Goal: Obtain resource: Obtain resource

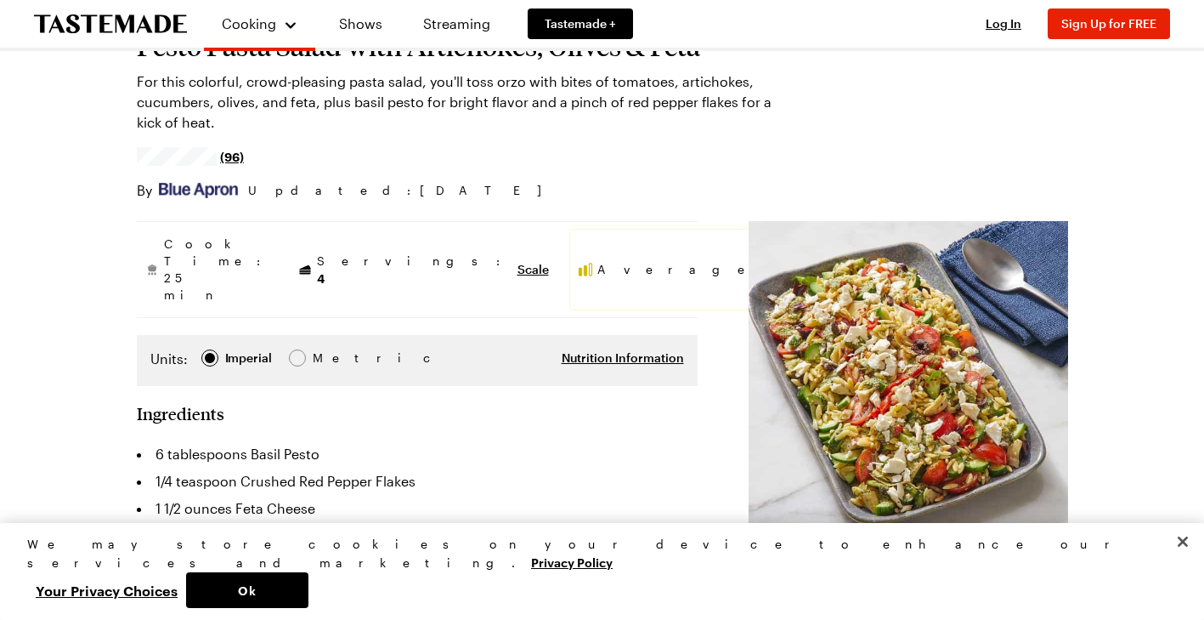
click at [904, 152] on div "Pesto Pasta Salad with Artichokes, Olives & Feta For this colorful, crowd-pleas…" at bounding box center [603, 110] width 932 height 180
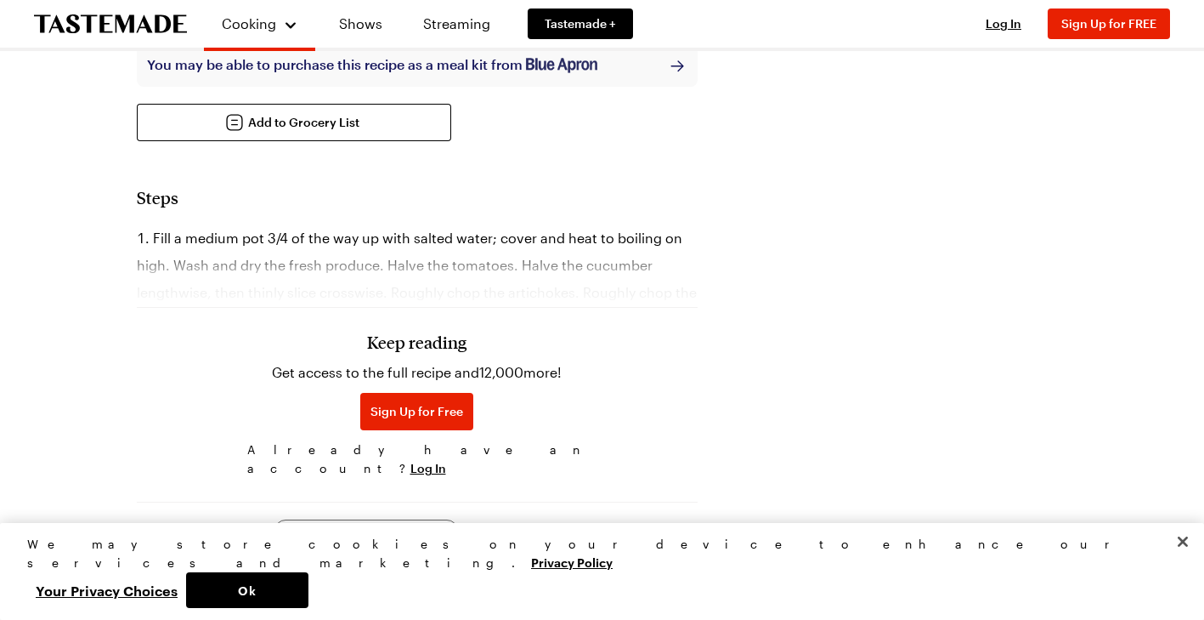
scroll to position [911, 0]
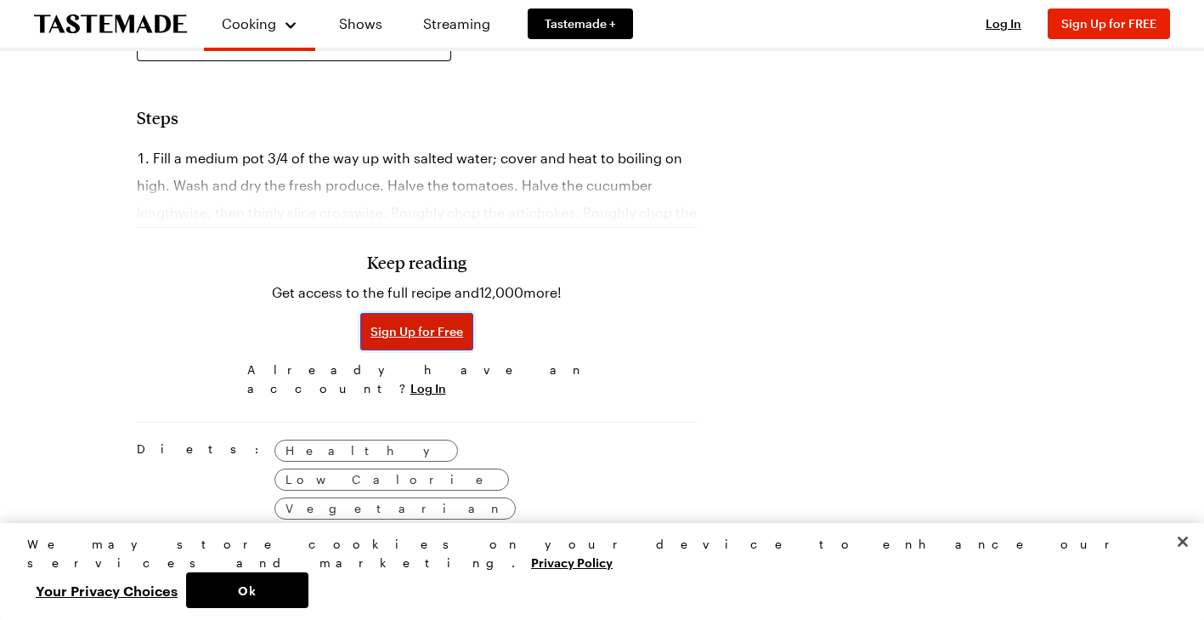
click at [371, 323] on span "Sign Up for Free" at bounding box center [417, 331] width 93 height 17
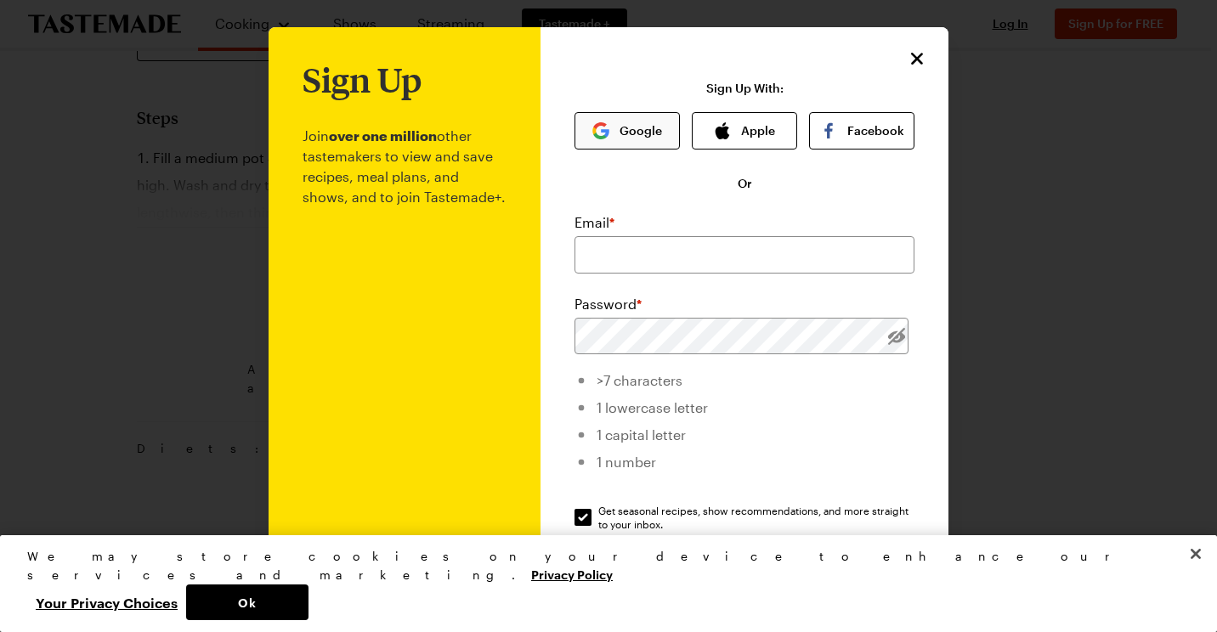
click at [621, 128] on button "Google" at bounding box center [627, 130] width 105 height 37
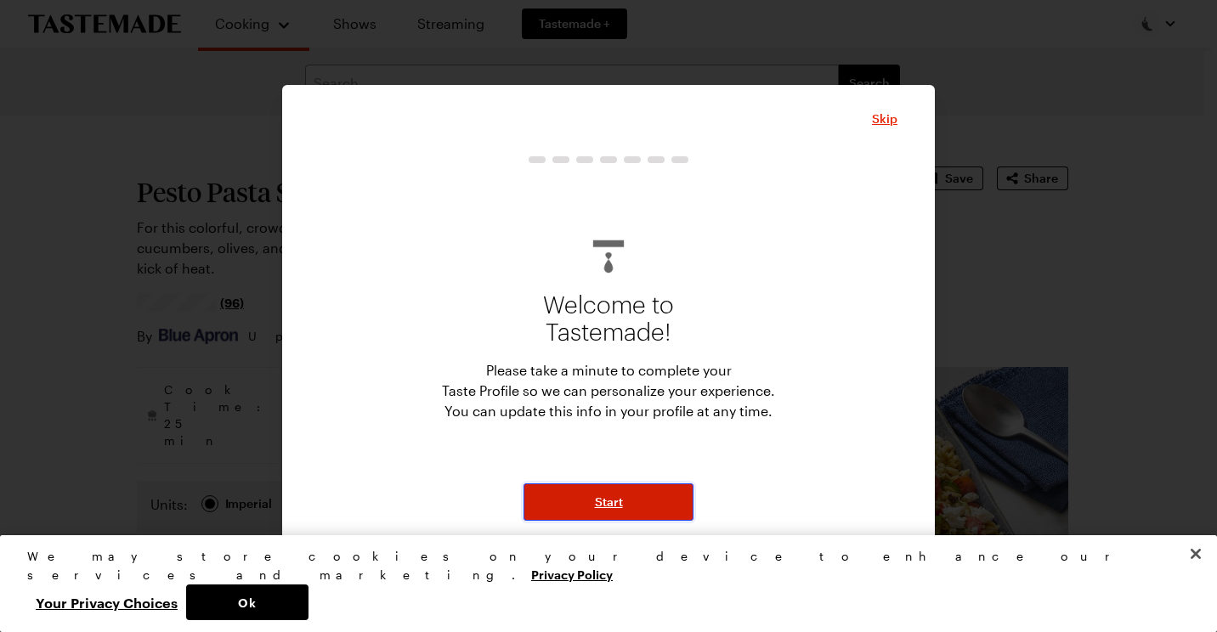
click at [615, 504] on span "Start" at bounding box center [609, 502] width 28 height 17
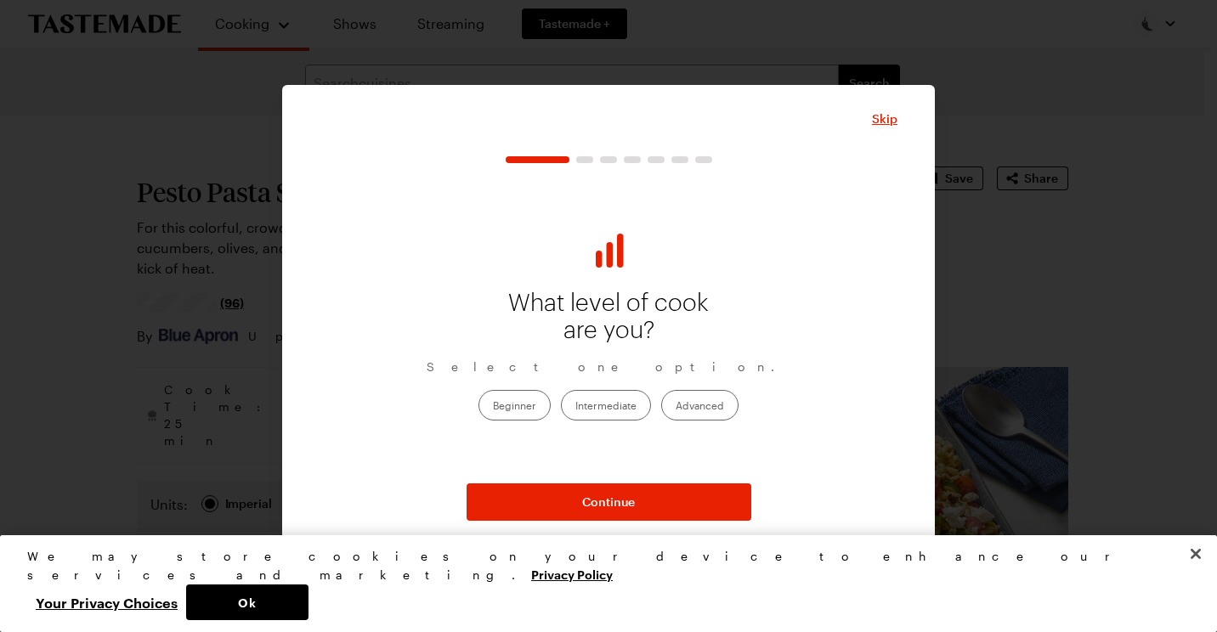
click at [609, 396] on label "Intermediate" at bounding box center [606, 405] width 90 height 31
click at [575, 407] on input "Intermediate" at bounding box center [575, 407] width 0 height 0
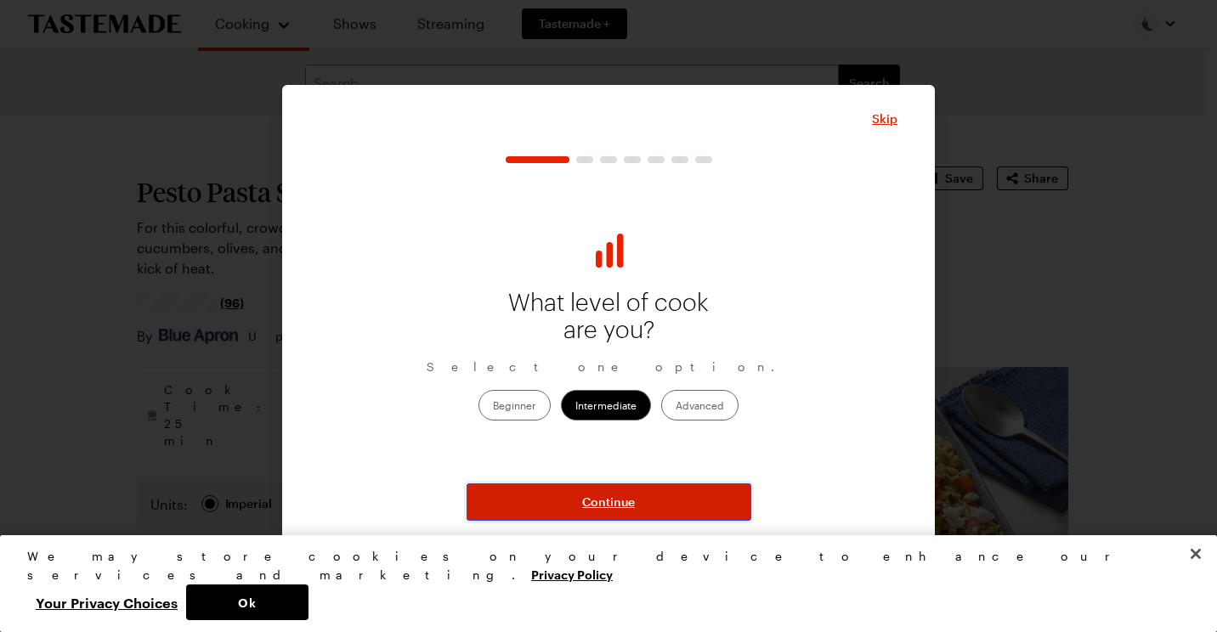
click at [603, 498] on span "Continue" at bounding box center [608, 502] width 53 height 17
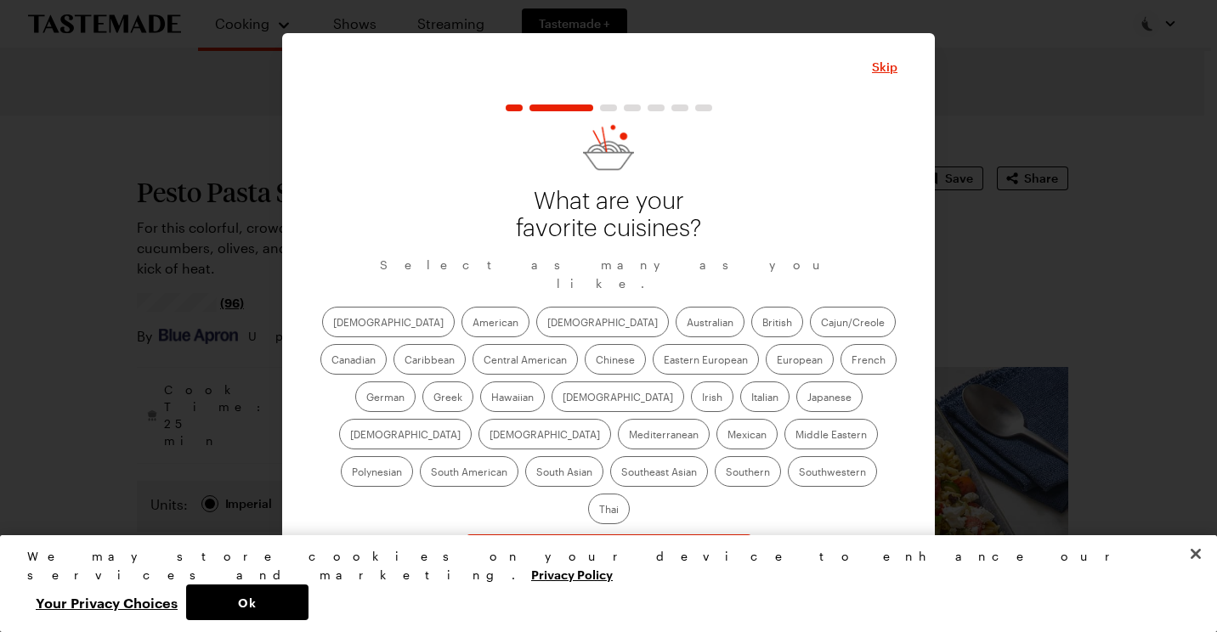
click at [462, 326] on label "American" at bounding box center [496, 322] width 68 height 31
click at [473, 324] on input "American" at bounding box center [473, 324] width 0 height 0
click at [536, 327] on label "Asian" at bounding box center [602, 322] width 133 height 31
click at [547, 324] on input "Asian" at bounding box center [547, 324] width 0 height 0
click at [810, 328] on label "Cajun/Creole" at bounding box center [853, 322] width 86 height 31
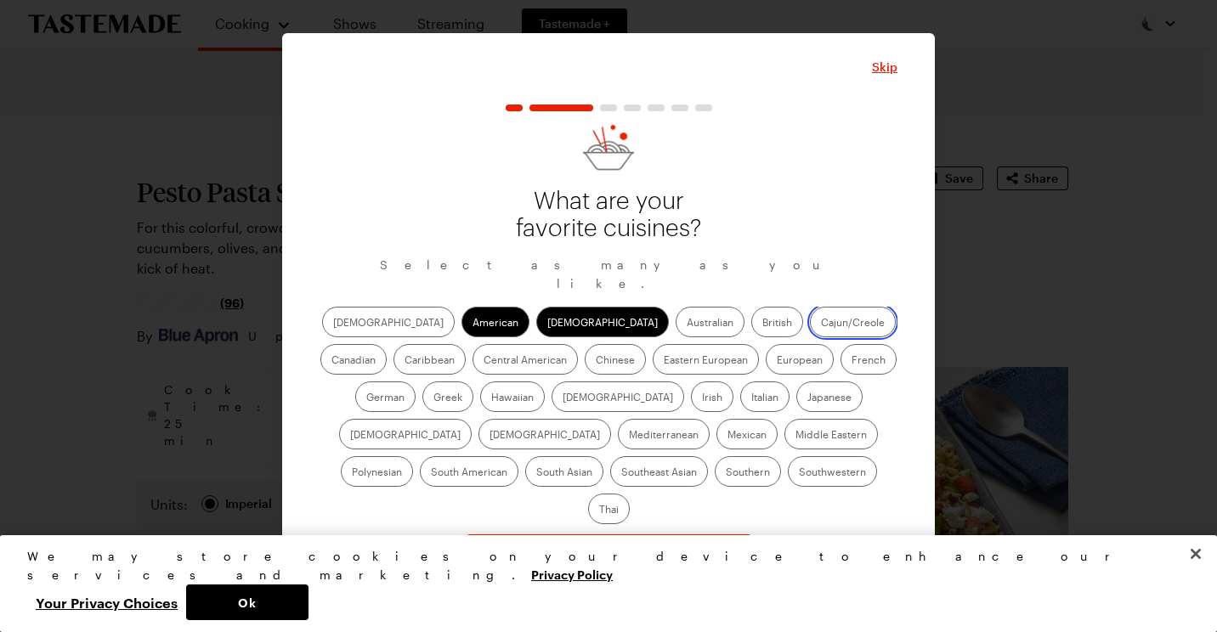
click at [821, 324] on input "Cajun/Creole" at bounding box center [821, 324] width 0 height 0
click at [413, 456] on label "Polynesian" at bounding box center [377, 471] width 72 height 31
click at [352, 473] on input "Polynesian" at bounding box center [352, 473] width 0 height 0
click at [715, 479] on label "Southern" at bounding box center [748, 471] width 66 height 31
click at [726, 473] on input "Southern" at bounding box center [726, 473] width 0 height 0
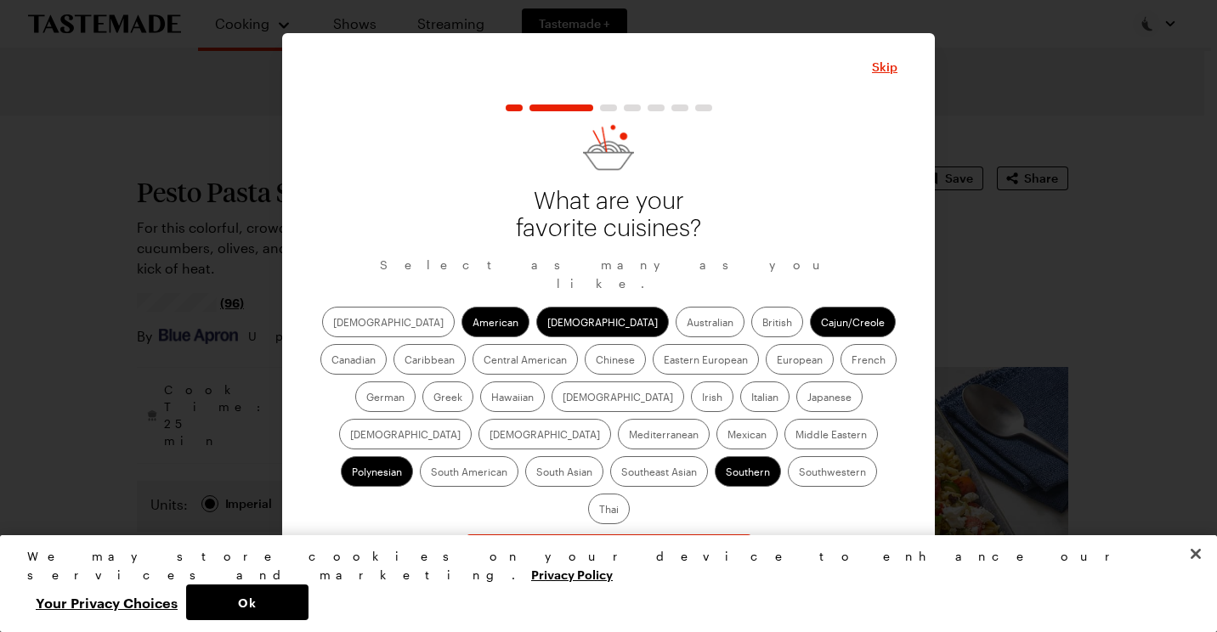
click at [717, 439] on label "Mexican" at bounding box center [747, 434] width 61 height 31
click at [728, 436] on input "Mexican" at bounding box center [728, 436] width 0 height 0
click at [788, 480] on label "Southwestern" at bounding box center [832, 471] width 89 height 31
click at [799, 473] on input "Southwestern" at bounding box center [799, 473] width 0 height 0
click at [630, 494] on label "Thai" at bounding box center [609, 509] width 42 height 31
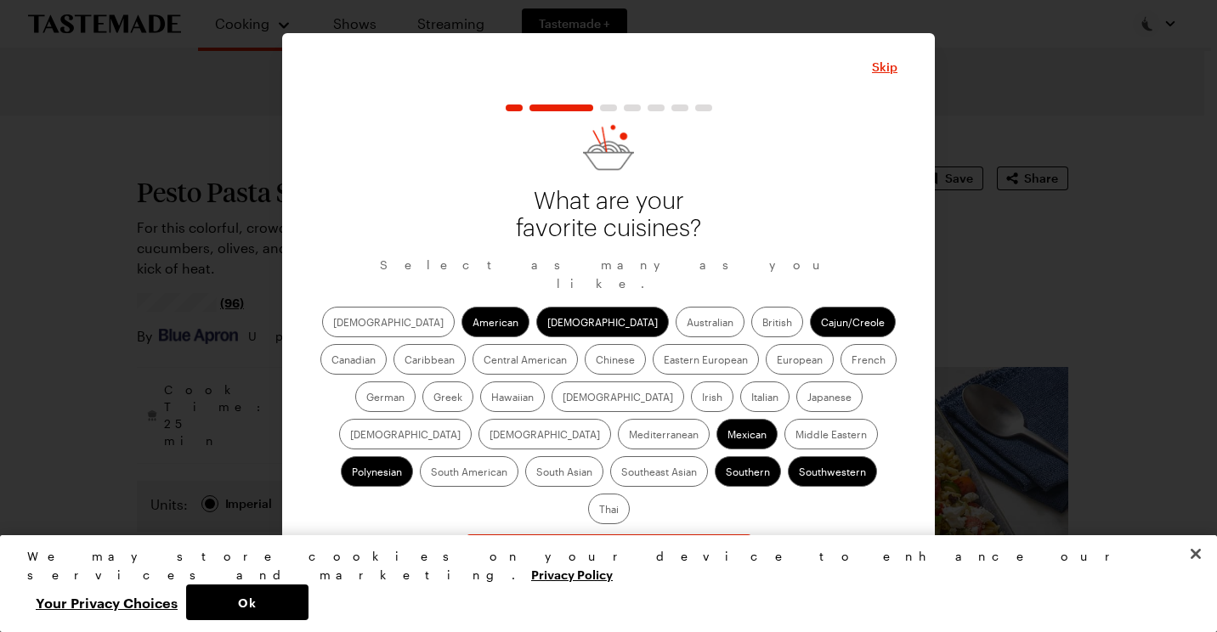
drag, startPoint x: 689, startPoint y: 480, endPoint x: 556, endPoint y: 407, distance: 151.4
click at [740, 406] on label "Italian" at bounding box center [764, 397] width 49 height 31
click at [751, 399] on input "Italian" at bounding box center [751, 399] width 0 height 0
click at [552, 394] on label "Indian" at bounding box center [618, 397] width 133 height 31
click at [563, 399] on input "Indian" at bounding box center [563, 399] width 0 height 0
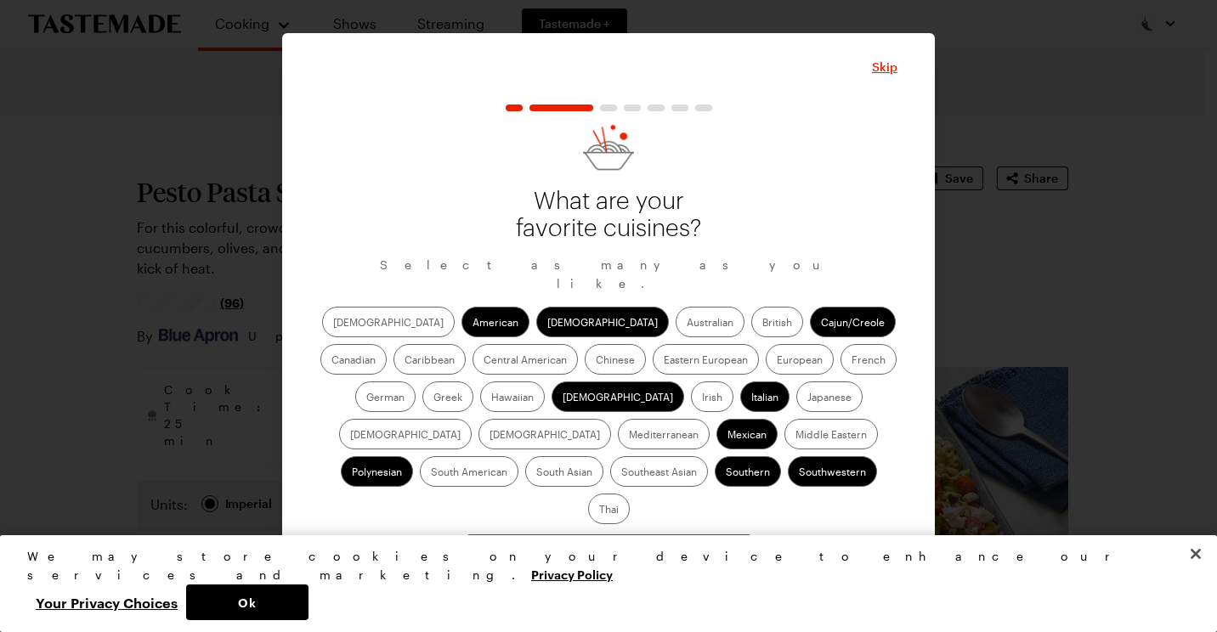
click at [466, 344] on label "Caribbean" at bounding box center [430, 359] width 72 height 31
click at [405, 361] on input "Caribbean" at bounding box center [405, 361] width 0 height 0
click at [585, 365] on label "Chinese" at bounding box center [615, 359] width 61 height 31
click at [596, 361] on input "Chinese" at bounding box center [596, 361] width 0 height 0
click at [691, 400] on label "Irish" at bounding box center [712, 397] width 43 height 31
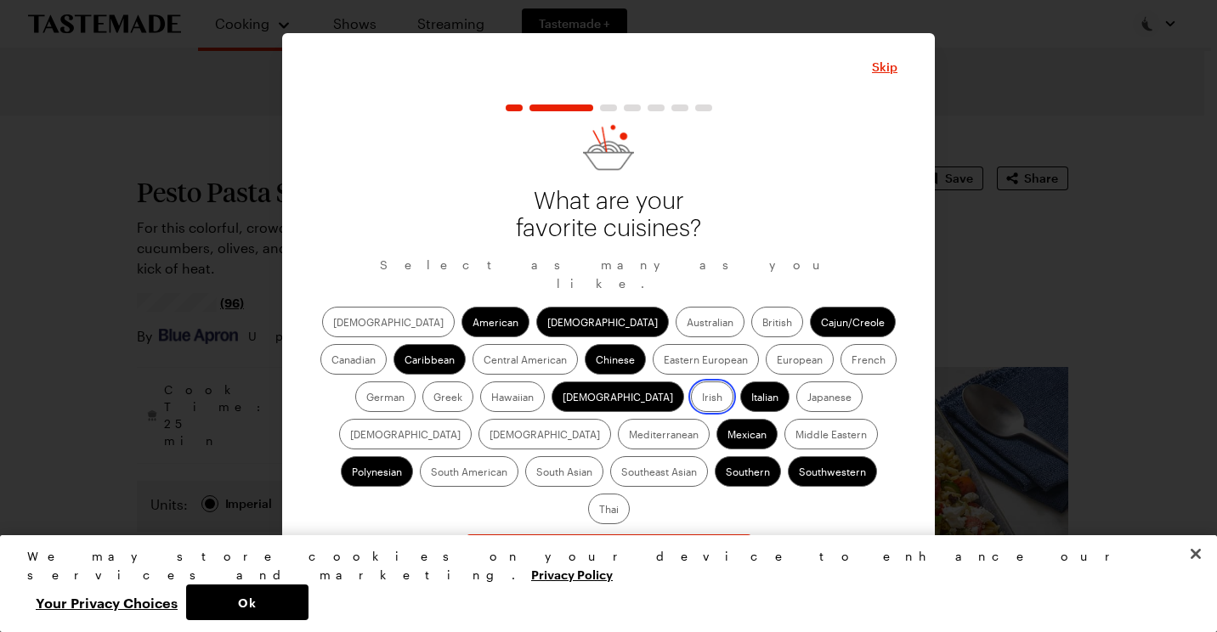
click at [702, 399] on input "Irish" at bounding box center [702, 399] width 0 height 0
click at [601, 545] on span "Continue" at bounding box center [608, 553] width 53 height 17
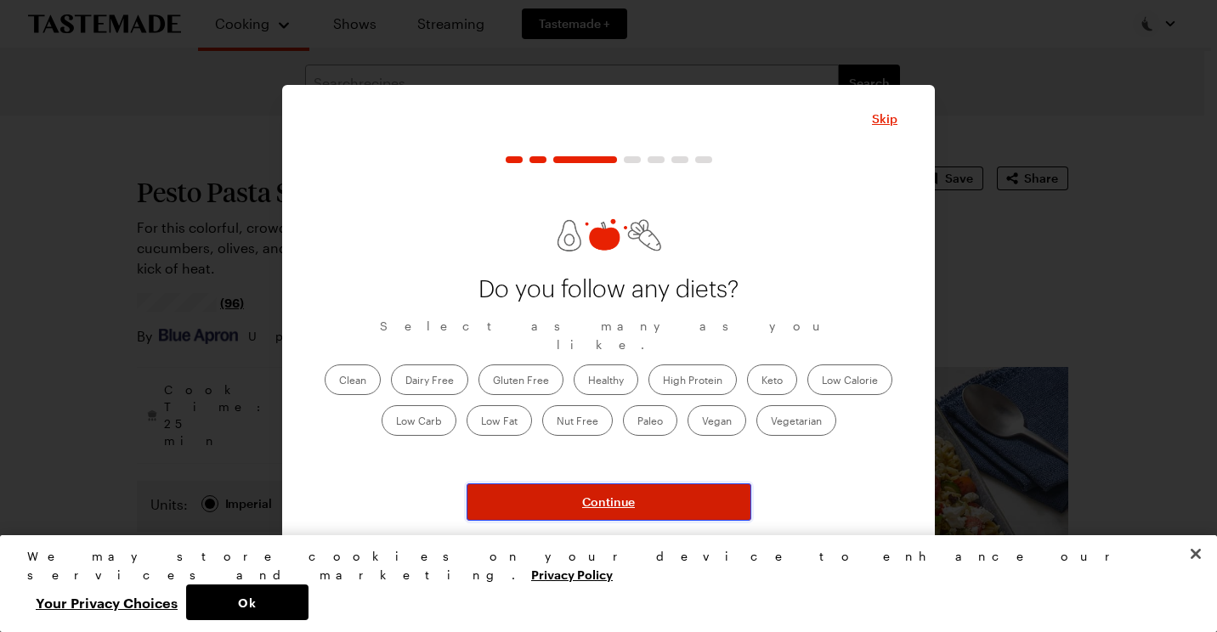
click at [607, 500] on span "Continue" at bounding box center [608, 502] width 53 height 17
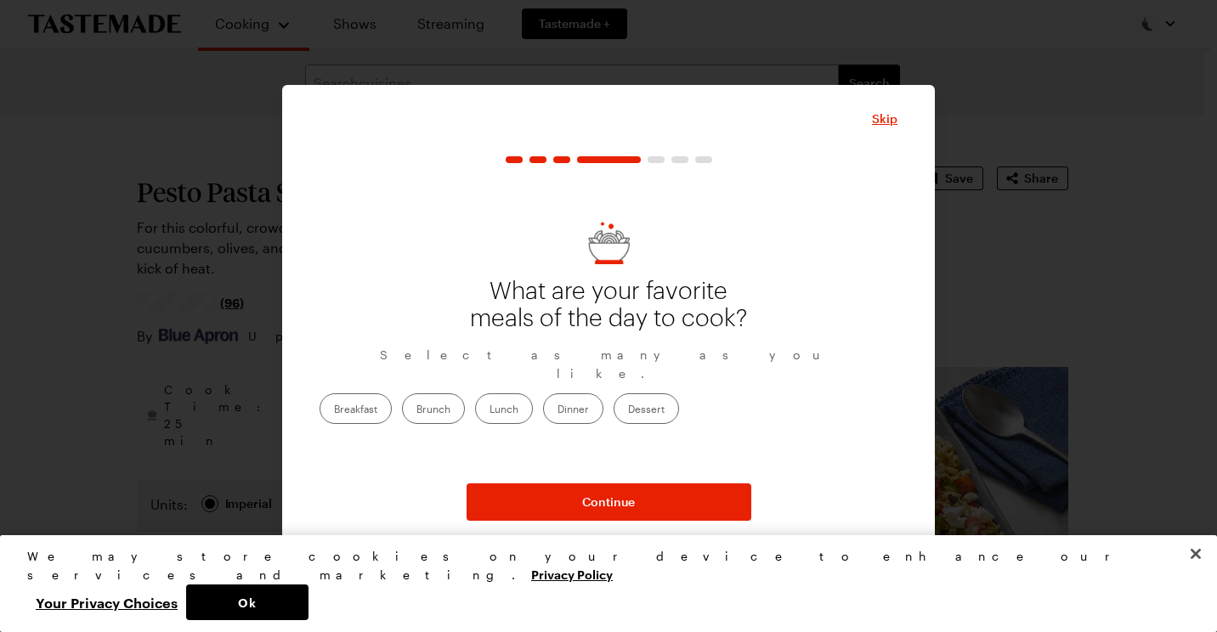
click at [604, 398] on label "Dinner" at bounding box center [573, 409] width 60 height 31
click at [558, 411] on input "Dinner" at bounding box center [558, 411] width 0 height 0
click at [679, 399] on label "Dessert" at bounding box center [646, 409] width 65 height 31
click at [628, 411] on input "Dessert" at bounding box center [628, 411] width 0 height 0
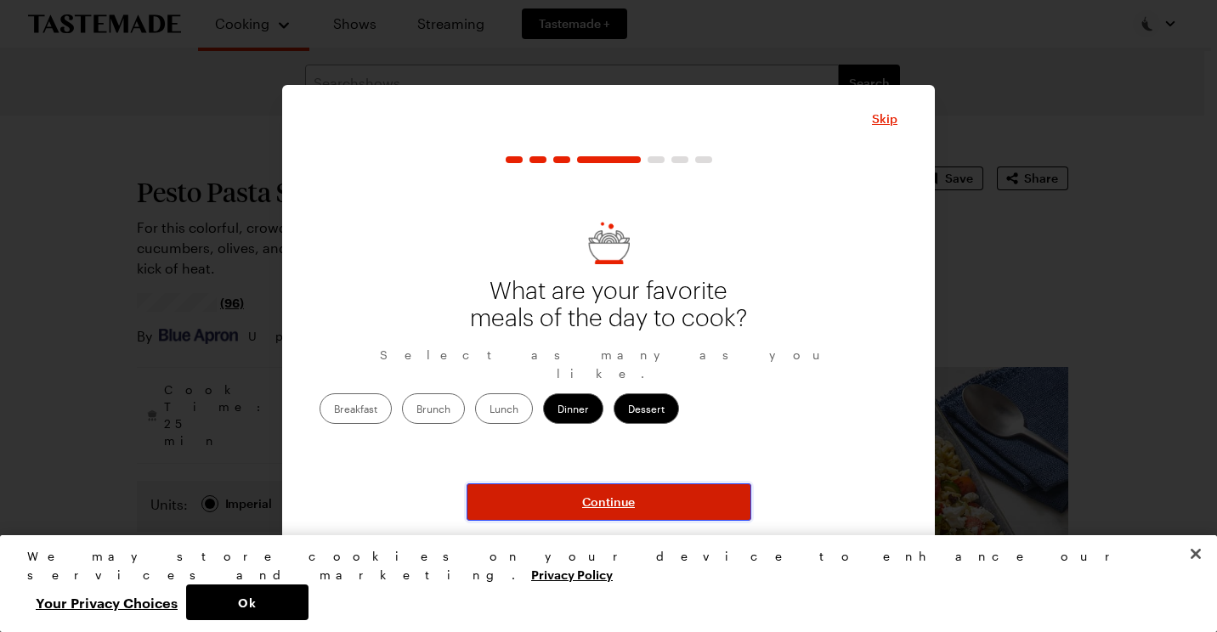
click at [623, 501] on span "Continue" at bounding box center [608, 502] width 53 height 17
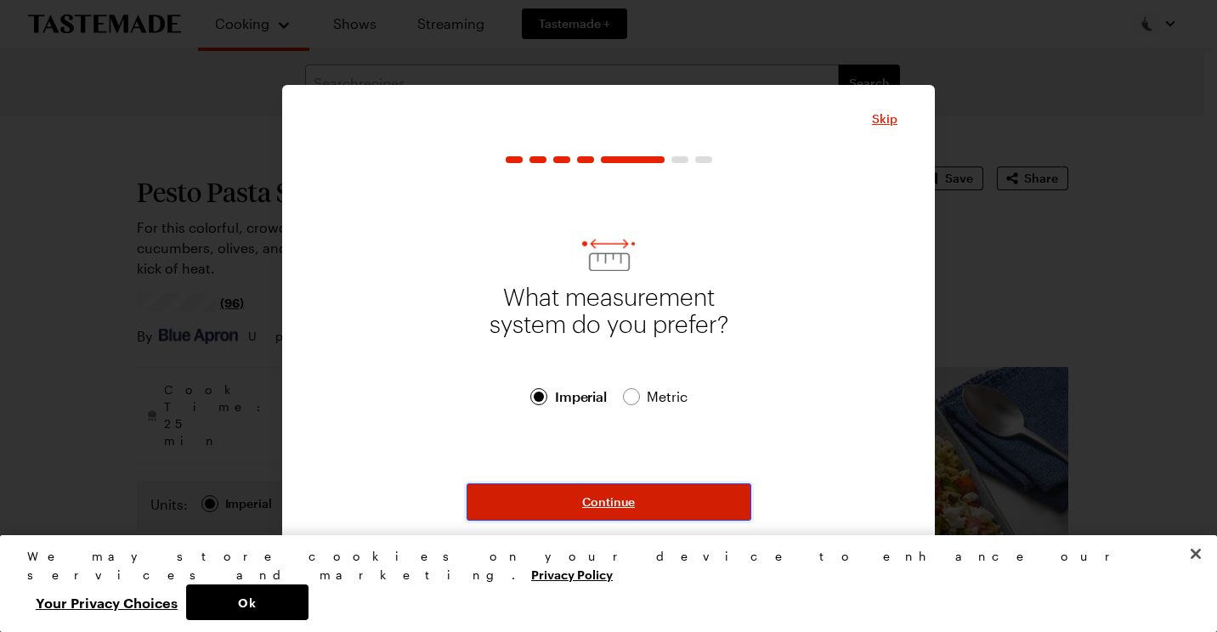
click at [623, 501] on span "Continue" at bounding box center [608, 502] width 53 height 17
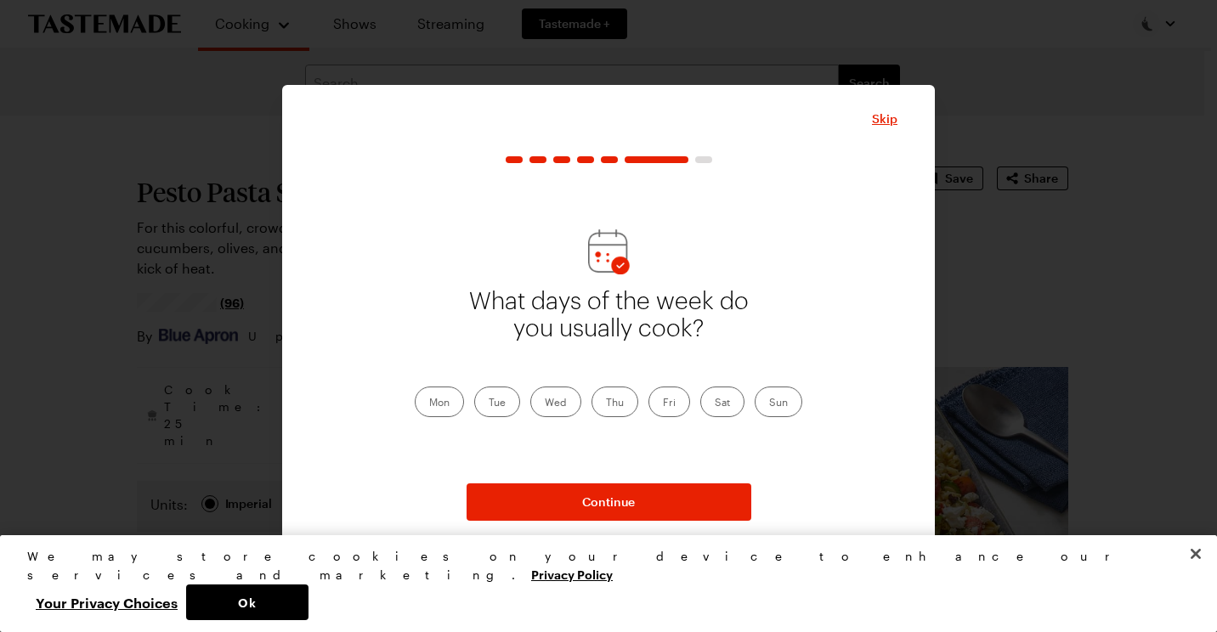
click at [496, 400] on label "Tue" at bounding box center [497, 402] width 46 height 31
click at [489, 404] on input "Tue" at bounding box center [489, 404] width 0 height 0
click at [547, 400] on label "Wed" at bounding box center [555, 402] width 51 height 31
drag, startPoint x: 547, startPoint y: 400, endPoint x: 556, endPoint y: 400, distance: 9.4
click at [556, 400] on label "Wed" at bounding box center [555, 402] width 51 height 31
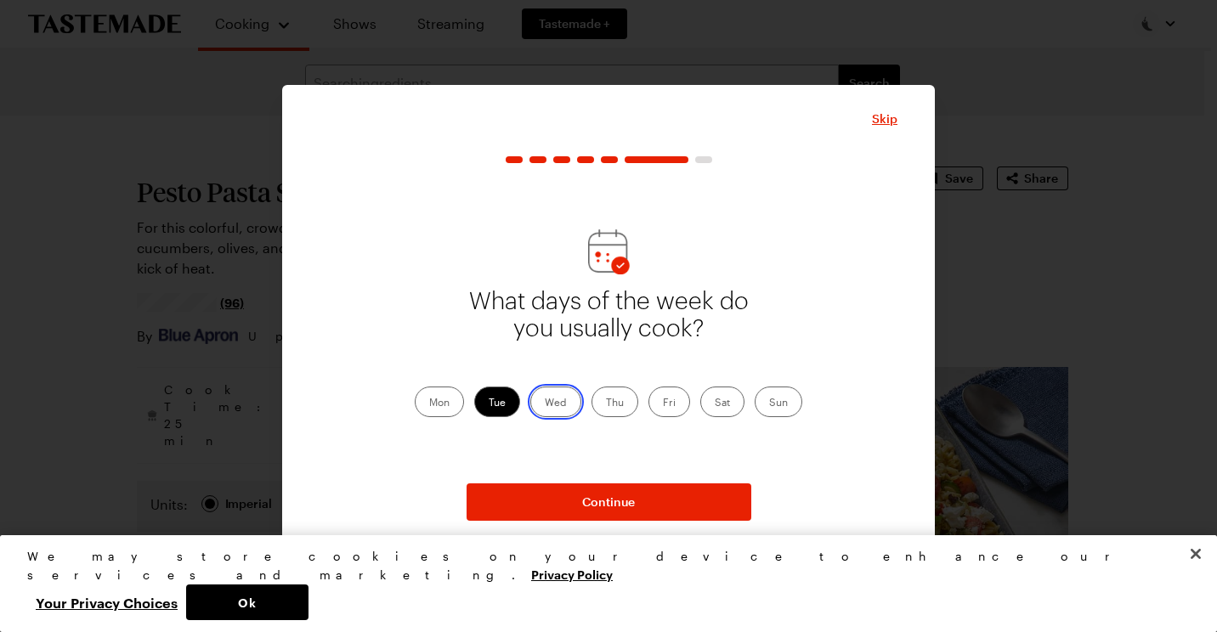
click at [545, 404] on input "Wed" at bounding box center [545, 404] width 0 height 0
click at [629, 408] on label "Thu" at bounding box center [615, 402] width 47 height 31
click at [606, 404] on input "Thu" at bounding box center [606, 404] width 0 height 0
click at [672, 394] on label "Fri" at bounding box center [670, 402] width 42 height 31
click at [663, 404] on input "Fri" at bounding box center [663, 404] width 0 height 0
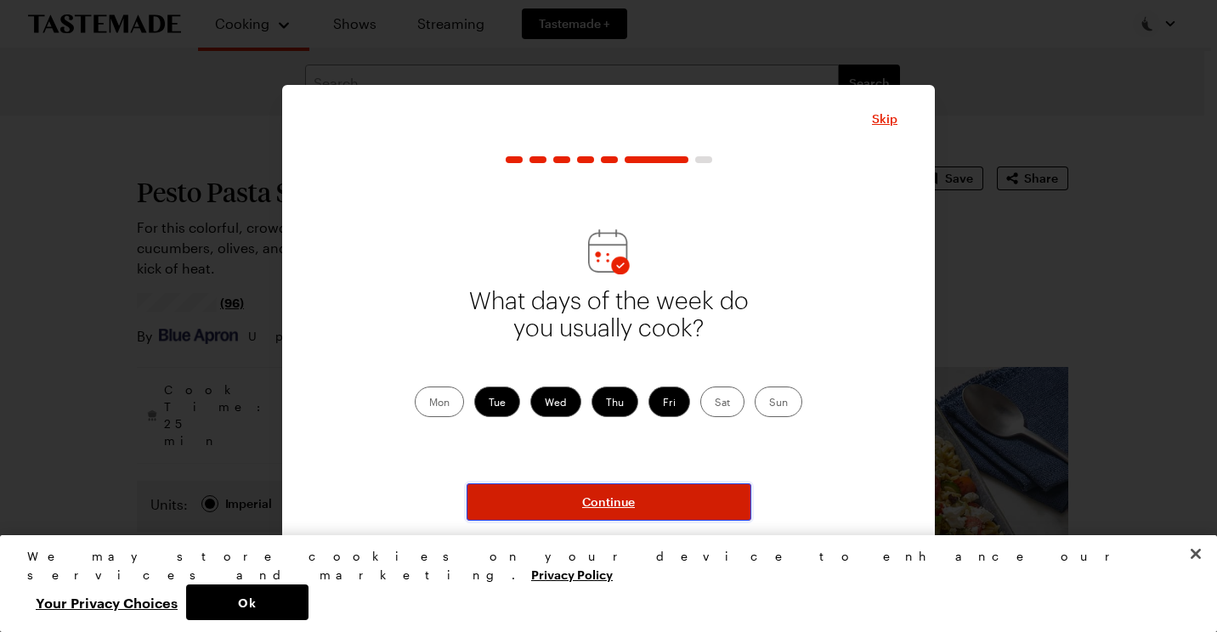
click at [632, 501] on span "Continue" at bounding box center [608, 502] width 53 height 17
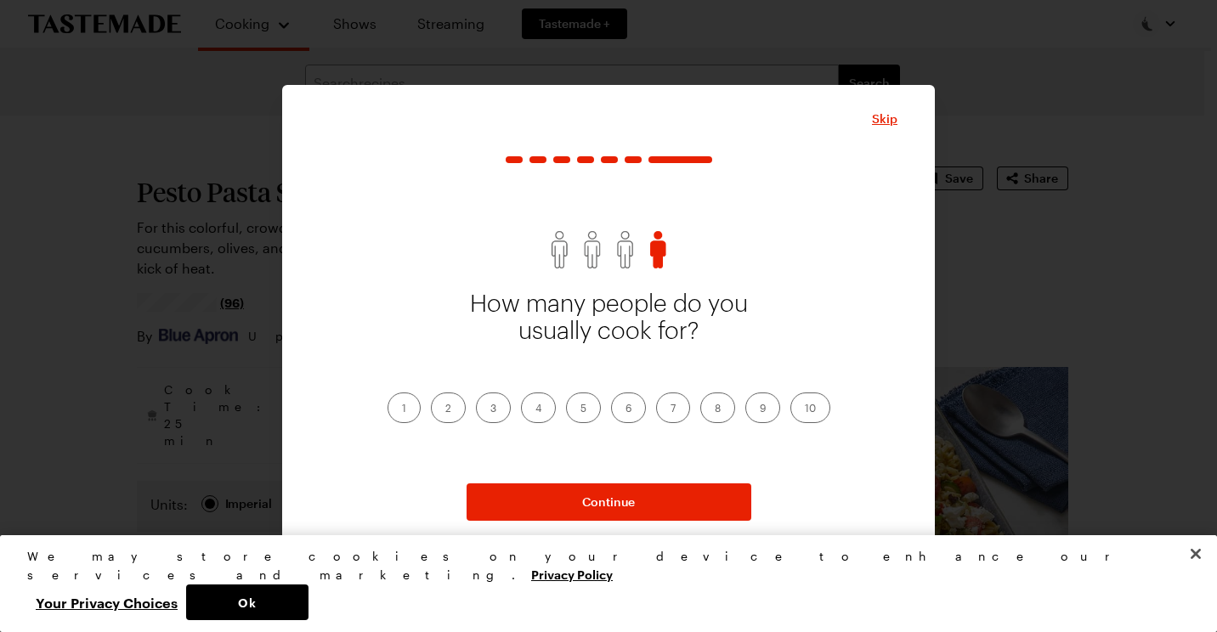
click at [441, 410] on label "2" at bounding box center [448, 408] width 35 height 31
click at [445, 410] on input "2" at bounding box center [445, 410] width 0 height 0
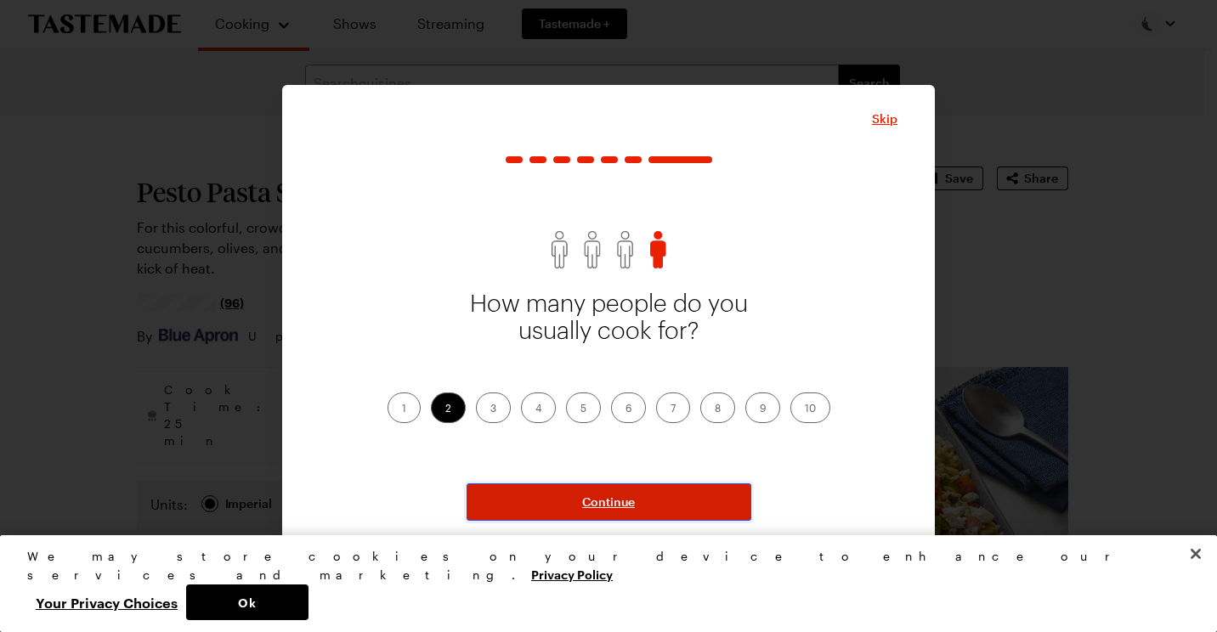
click at [616, 490] on button "Continue" at bounding box center [609, 502] width 285 height 37
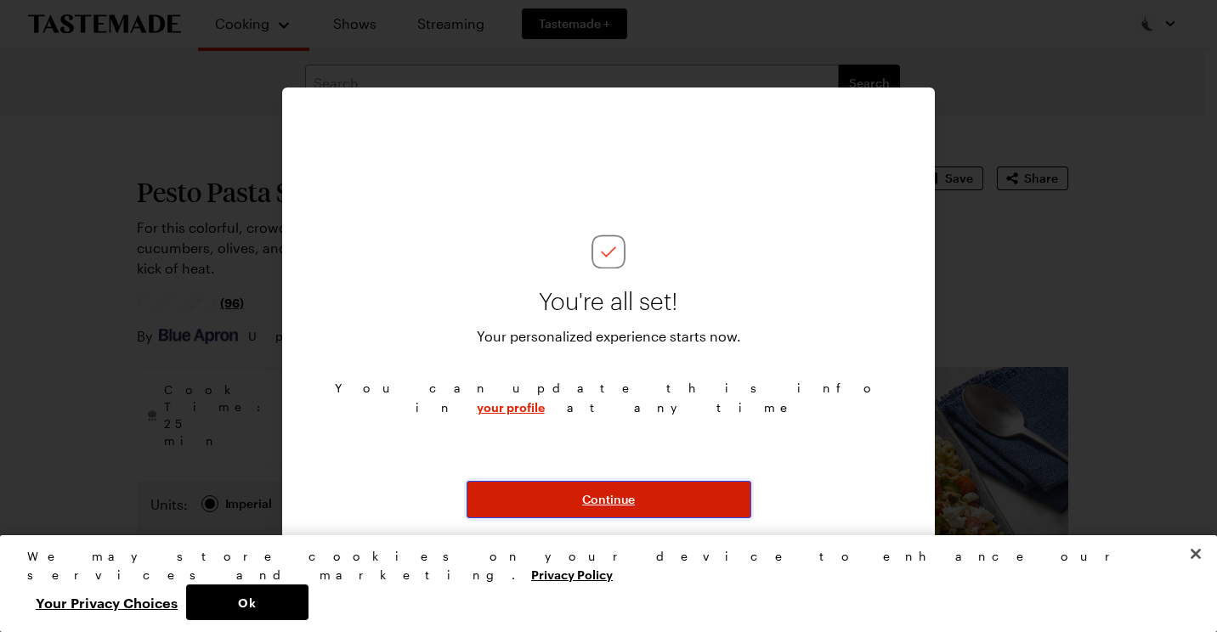
click at [616, 498] on span "Continue" at bounding box center [608, 499] width 53 height 17
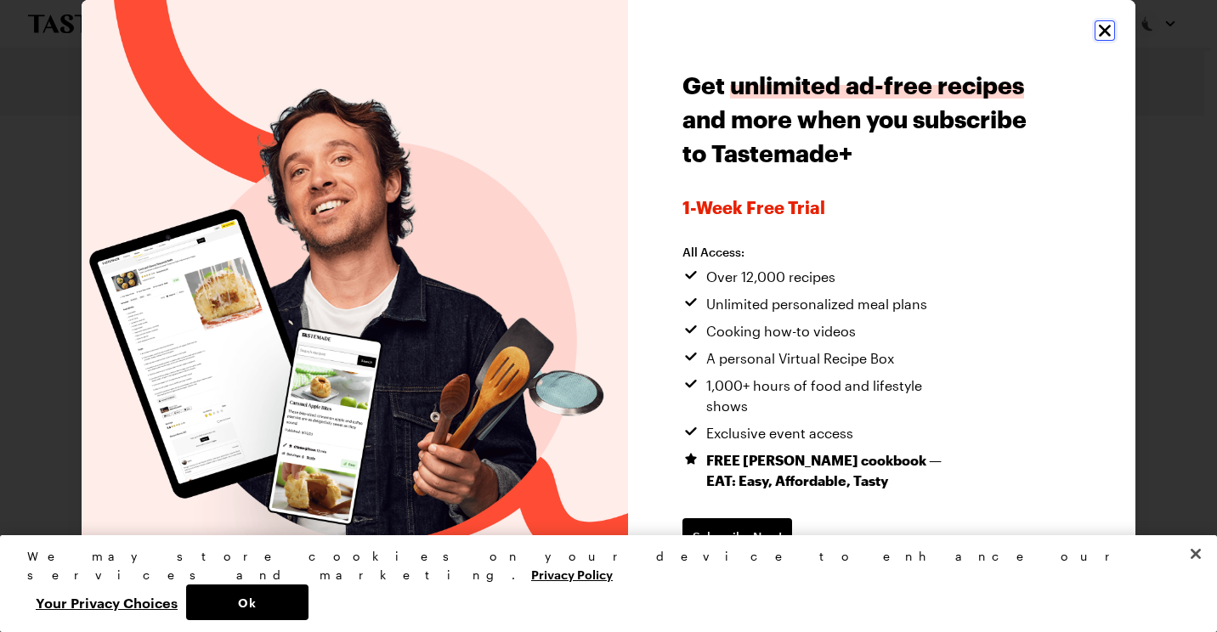
click at [1097, 23] on icon "Close" at bounding box center [1105, 30] width 20 height 20
type textarea "x"
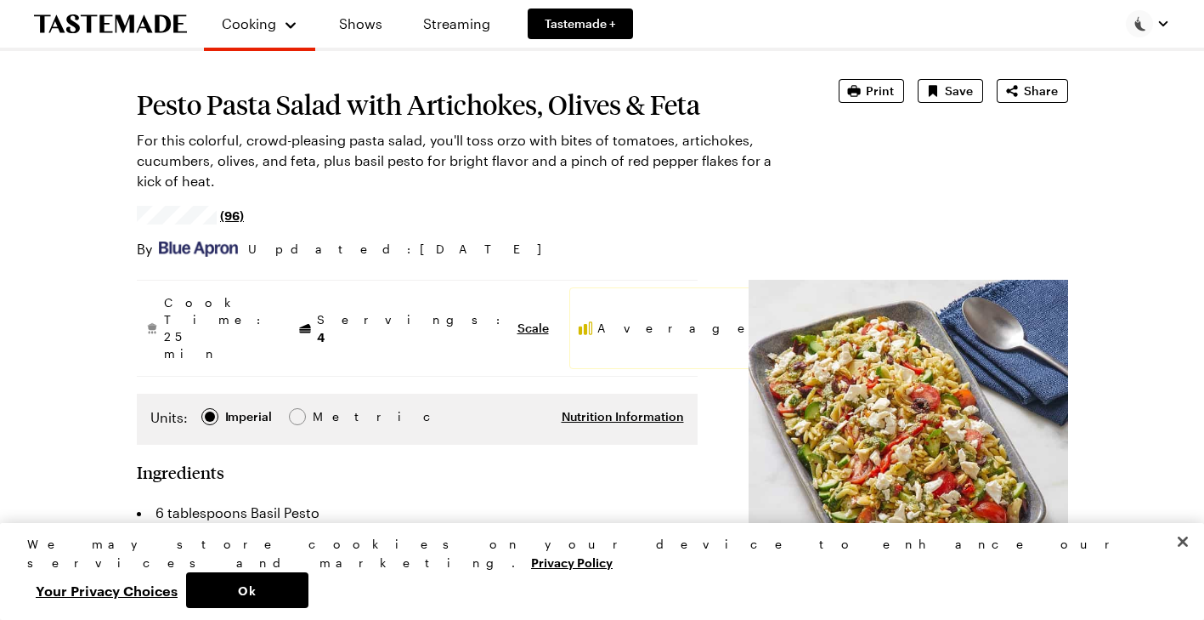
scroll to position [85, 0]
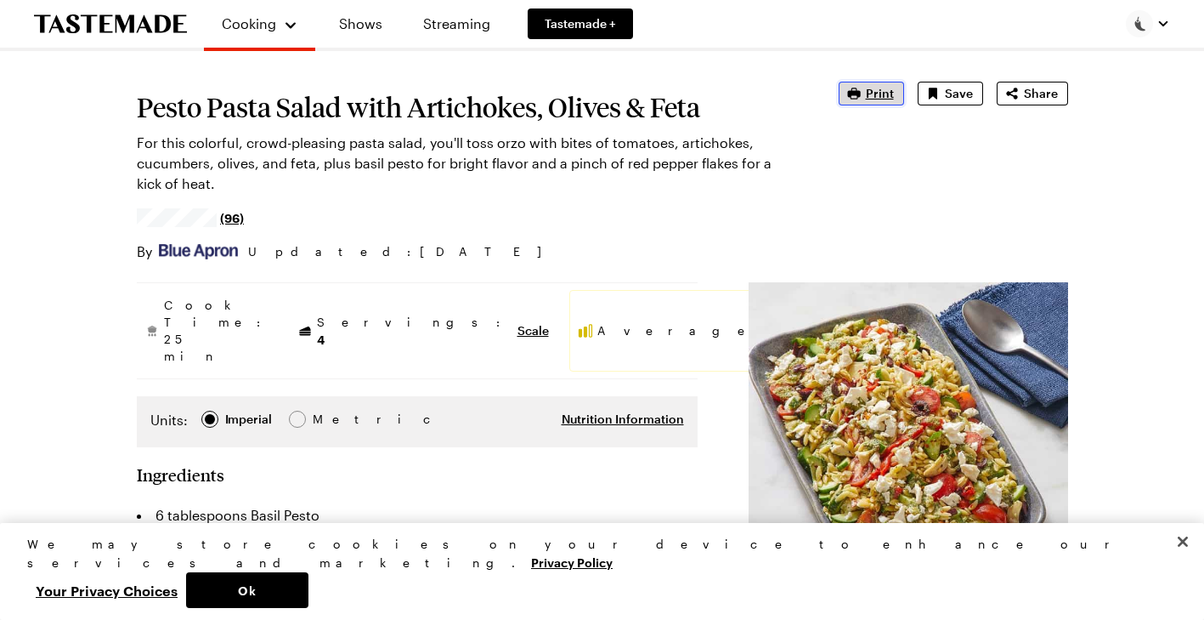
click at [874, 86] on span "Print" at bounding box center [880, 93] width 28 height 17
